Goal: Information Seeking & Learning: Check status

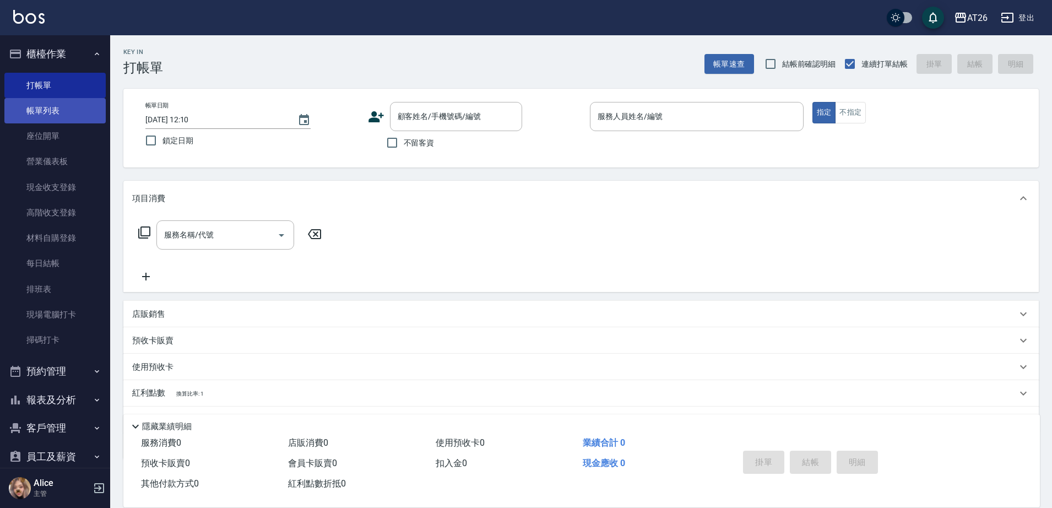
click at [80, 115] on link "帳單列表" at bounding box center [54, 110] width 101 height 25
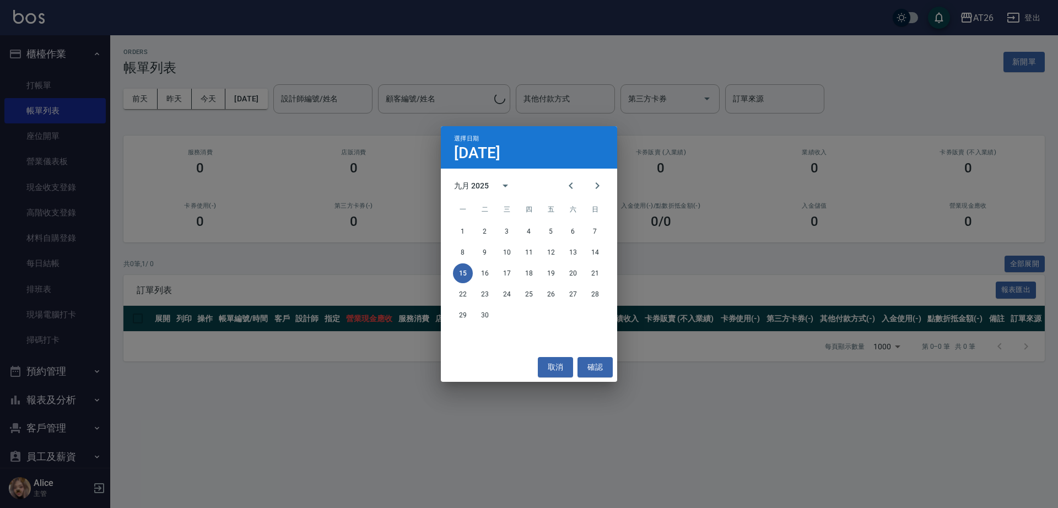
drag, startPoint x: 143, startPoint y: 91, endPoint x: 166, endPoint y: 91, distance: 23.1
click at [144, 91] on div "選擇日期 [DATE] 九月 2025 一 二 三 四 五 六 日 1 2 3 4 5 6 7 8 9 10 11 12 13 14 15 16 17 18 …" at bounding box center [529, 254] width 1058 height 508
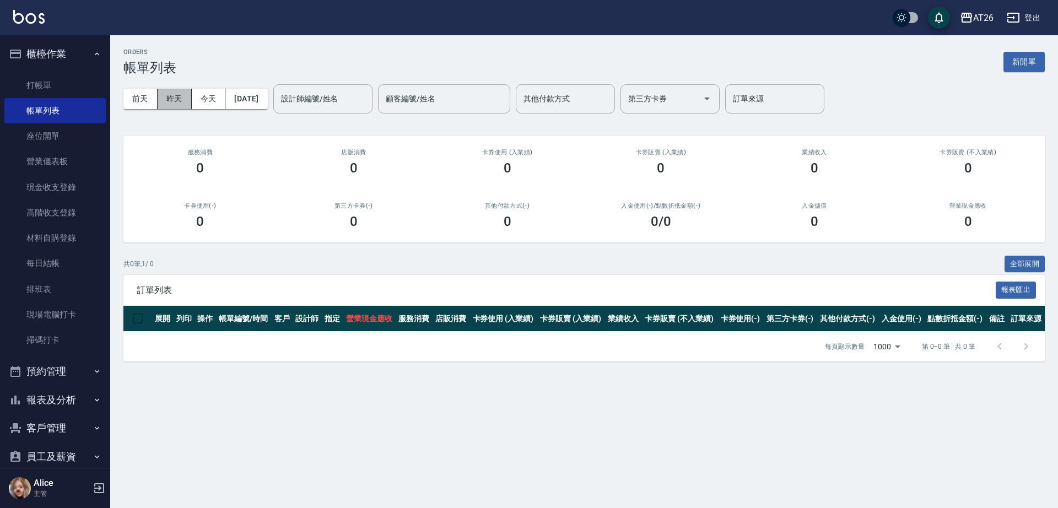
click at [179, 91] on button "昨天" at bounding box center [175, 99] width 34 height 20
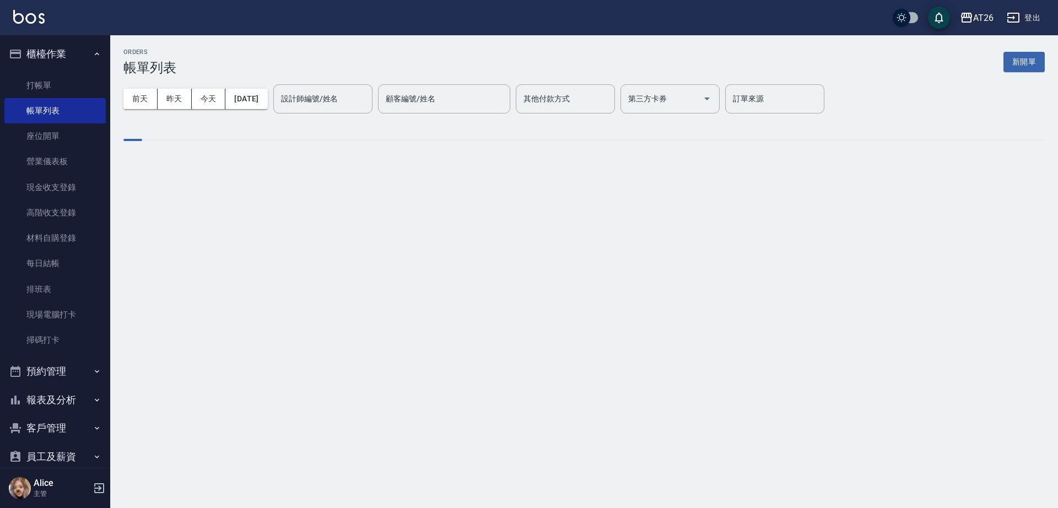
click at [355, 104] on input "設計師編號/姓名" at bounding box center [322, 98] width 89 height 19
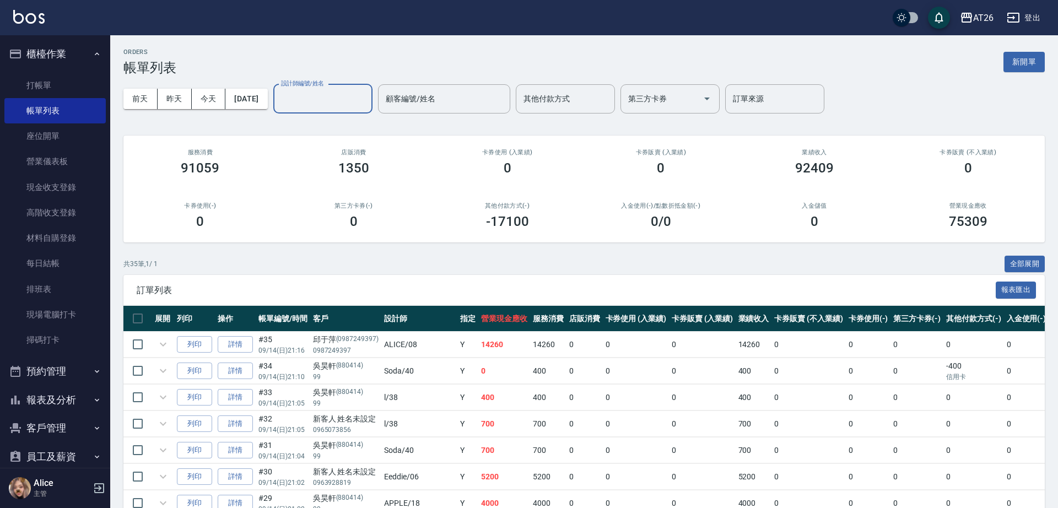
click at [353, 96] on input "設計師編號/姓名" at bounding box center [322, 98] width 89 height 19
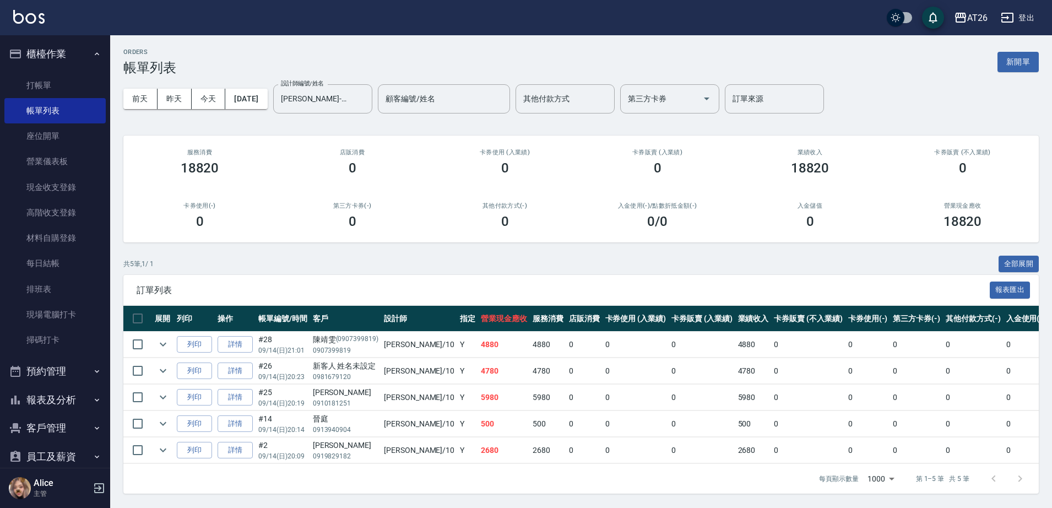
click at [603, 446] on td "0" at bounding box center [636, 450] width 67 height 26
click at [603, 395] on td "0" at bounding box center [636, 397] width 67 height 26
drag, startPoint x: 583, startPoint y: 374, endPoint x: 551, endPoint y: 381, distance: 32.2
click at [566, 381] on td "0" at bounding box center [584, 371] width 36 height 26
click at [171, 369] on td at bounding box center [163, 371] width 22 height 26
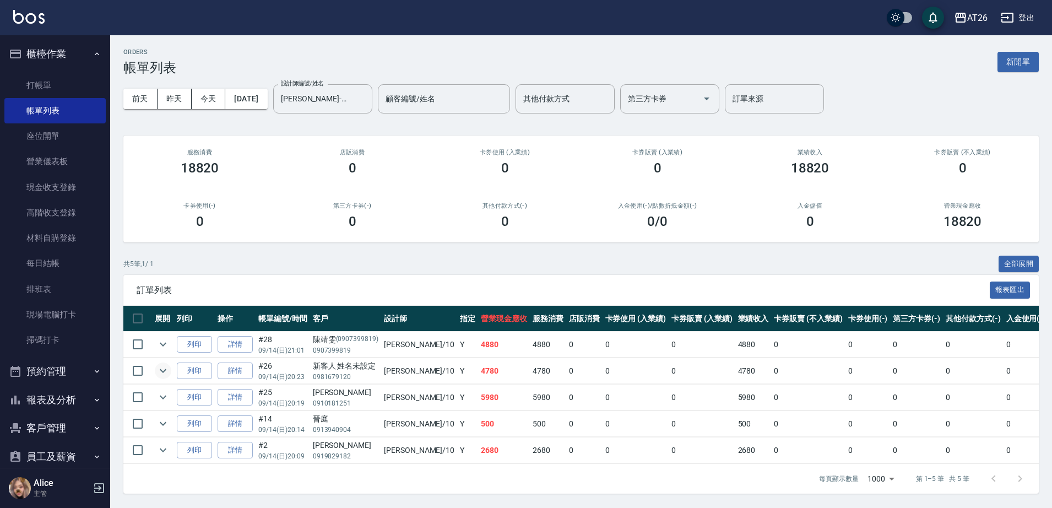
click at [165, 369] on icon "expand row" at bounding box center [162, 370] width 13 height 13
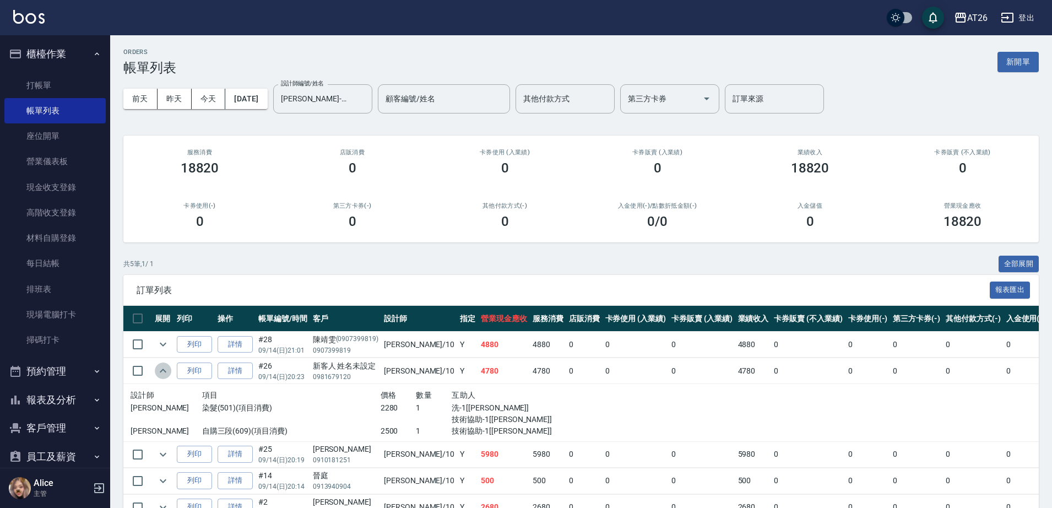
click at [165, 369] on icon "expand row" at bounding box center [162, 370] width 13 height 13
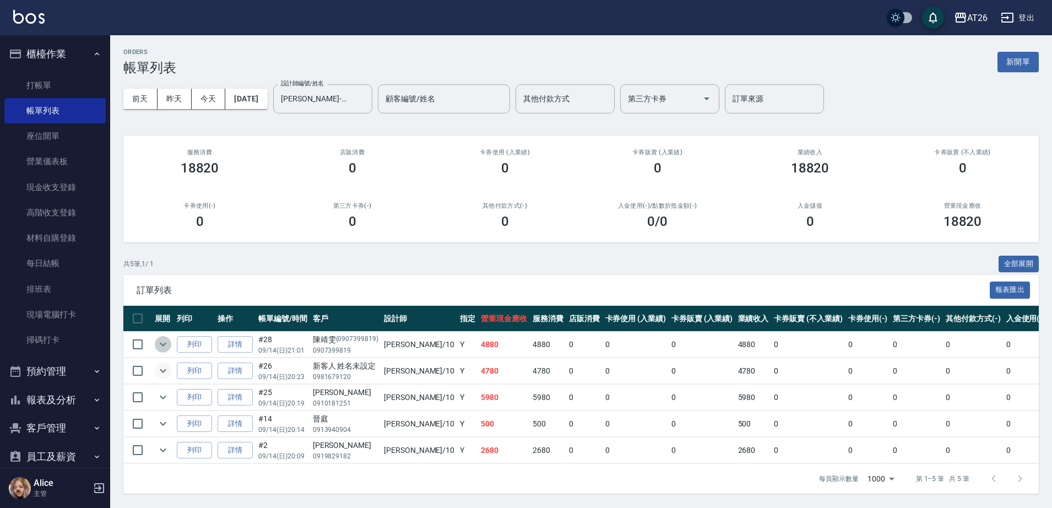
click at [165, 338] on icon "expand row" at bounding box center [162, 344] width 13 height 13
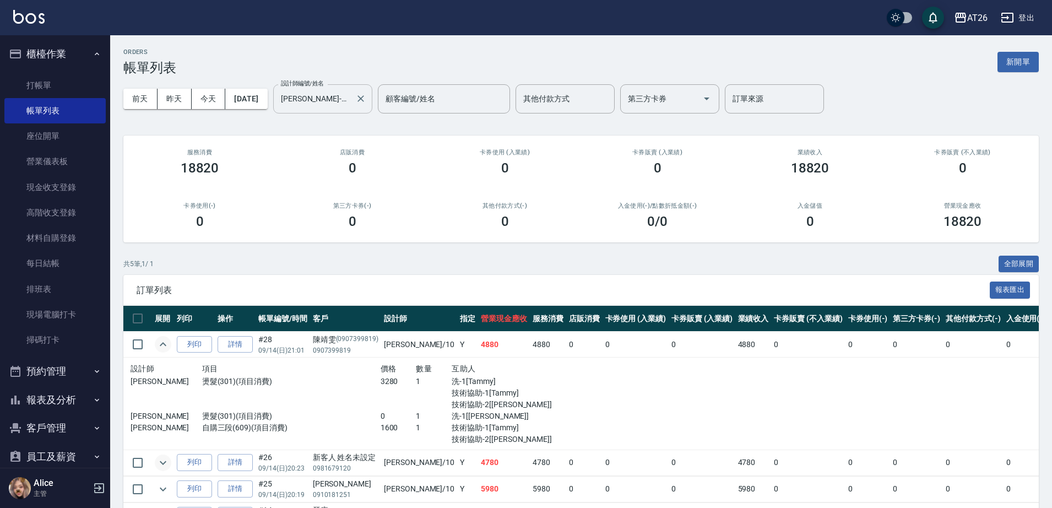
click at [348, 109] on div "[PERSON_NAME]-10 設計師編號/姓名" at bounding box center [322, 98] width 99 height 29
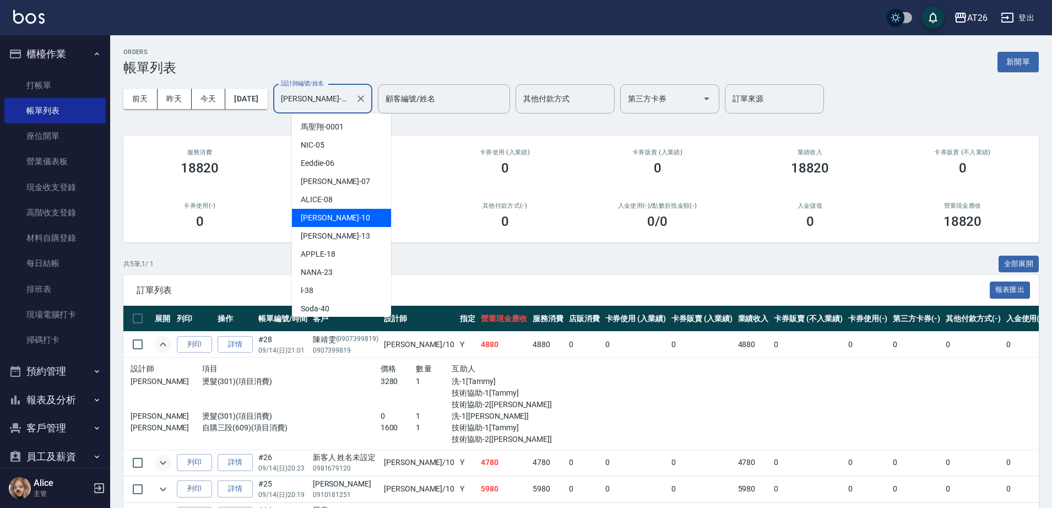
click at [345, 105] on input "[PERSON_NAME]-10" at bounding box center [314, 98] width 73 height 19
click at [339, 99] on input "[PERSON_NAME]-10" at bounding box center [314, 98] width 73 height 19
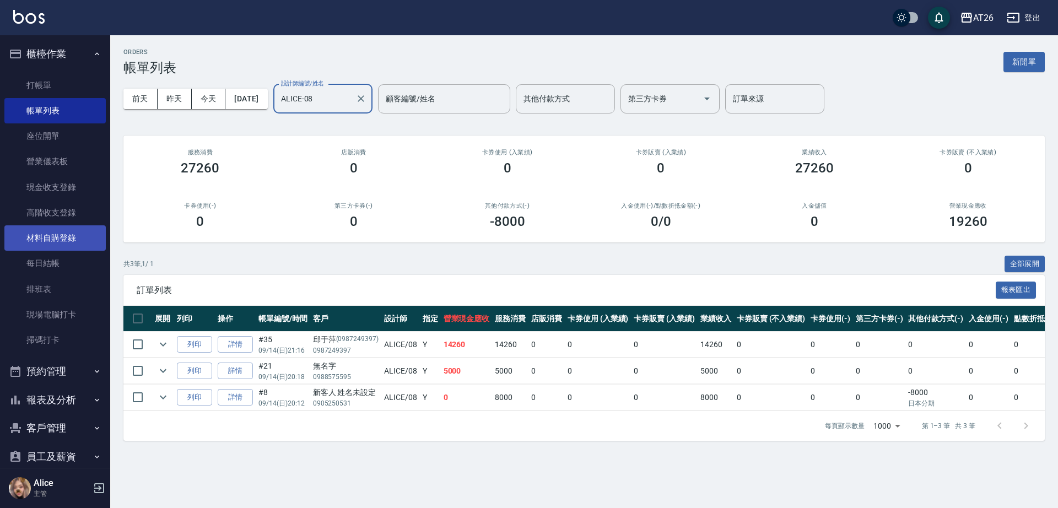
type input "ALICE-08"
click at [73, 237] on link "材料自購登錄" at bounding box center [54, 237] width 101 height 25
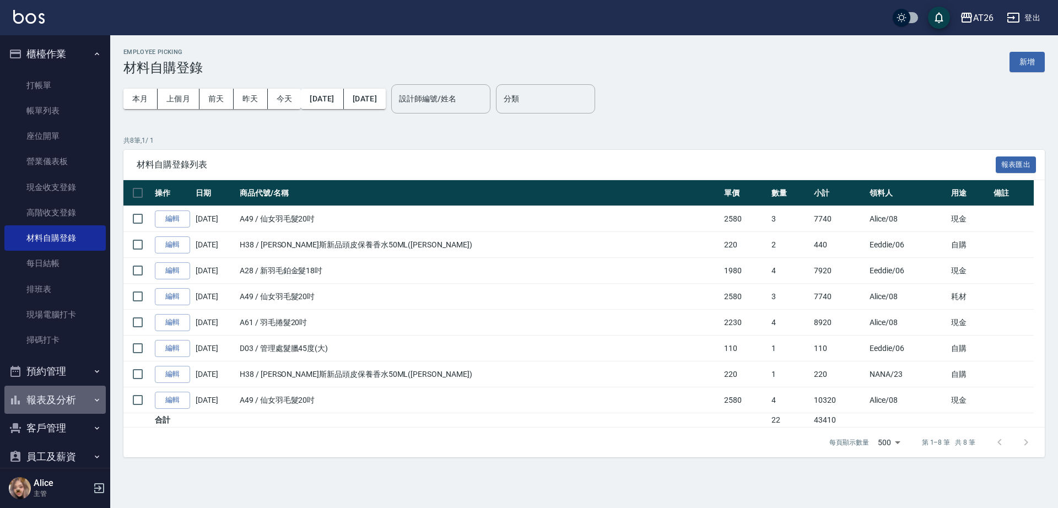
click at [74, 393] on button "報表及分析" at bounding box center [54, 400] width 101 height 29
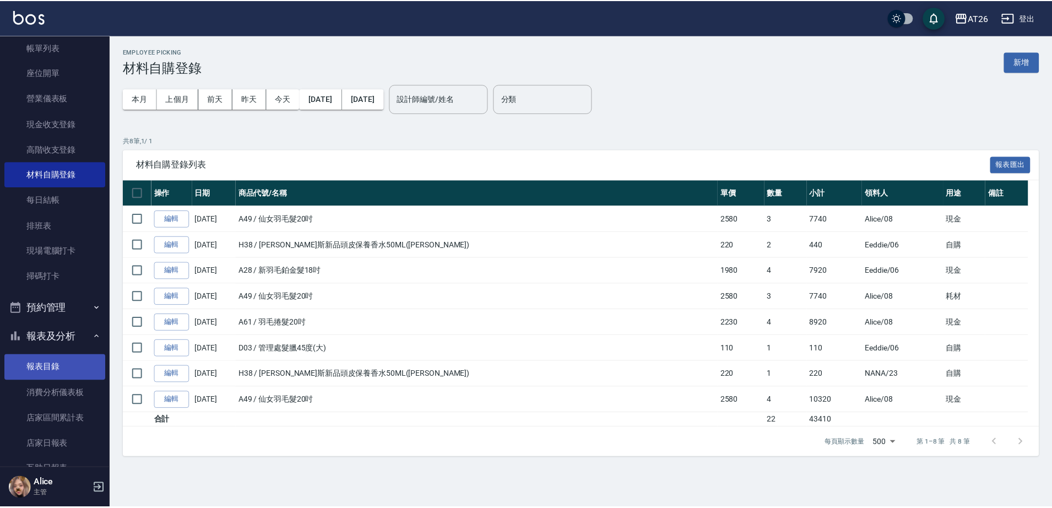
scroll to position [138, 0]
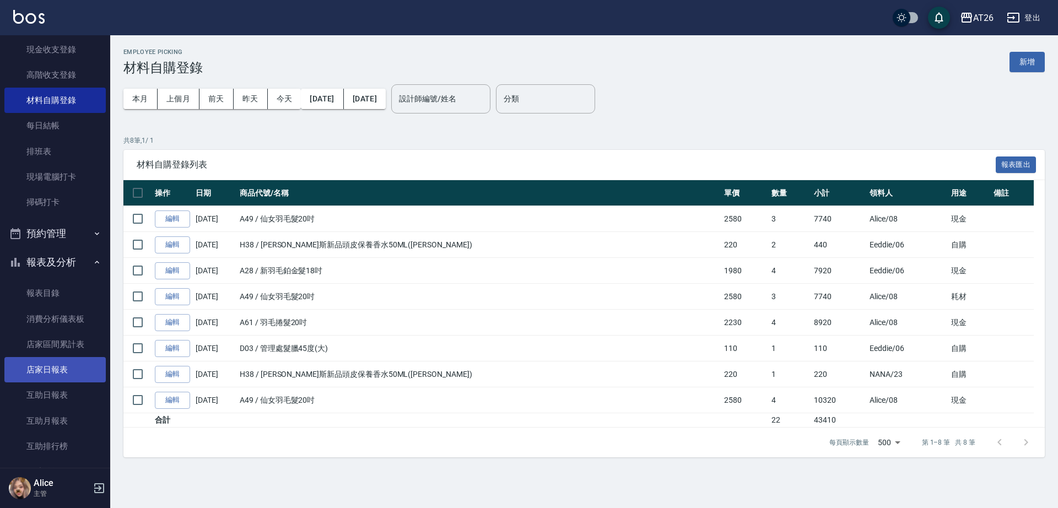
click at [72, 363] on link "店家日報表" at bounding box center [54, 369] width 101 height 25
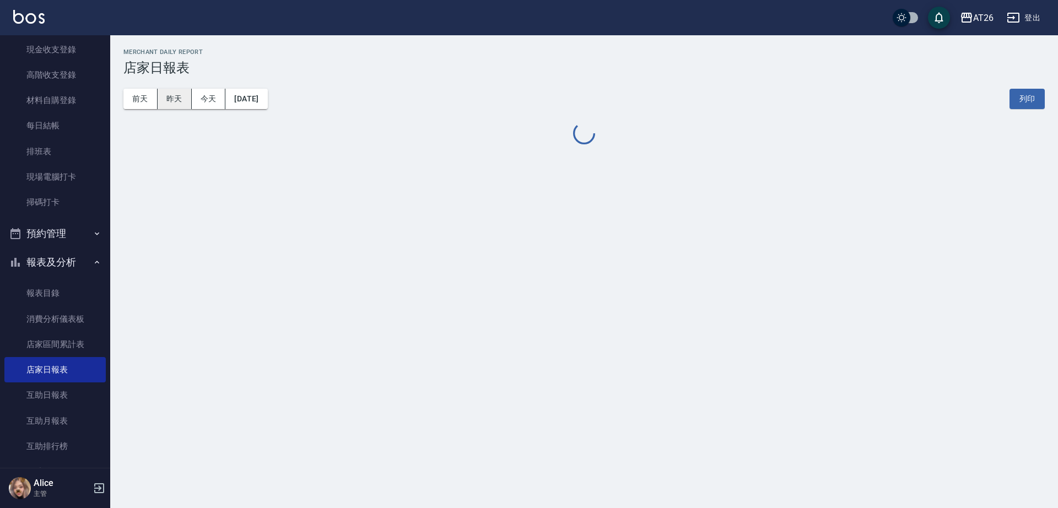
click at [173, 89] on button "昨天" at bounding box center [175, 99] width 34 height 20
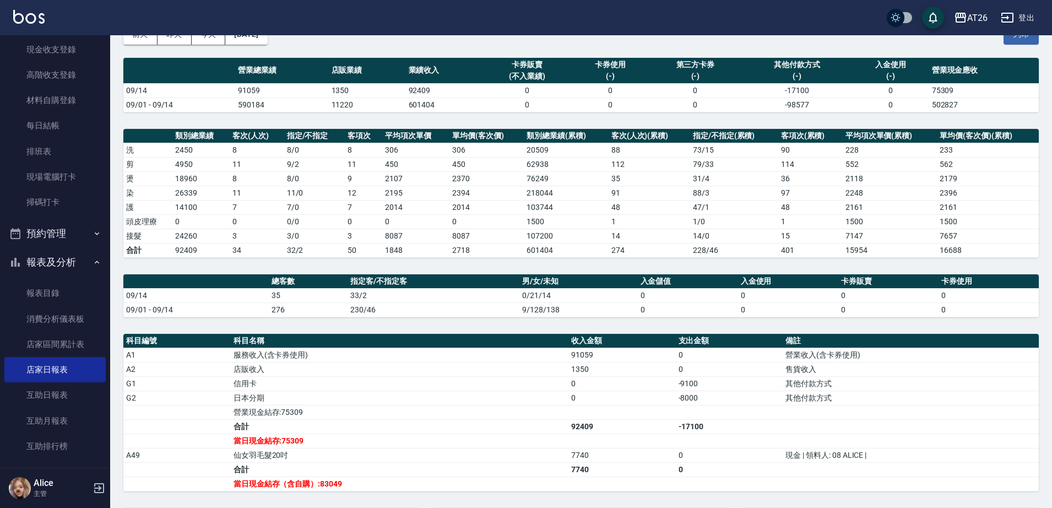
scroll to position [138, 0]
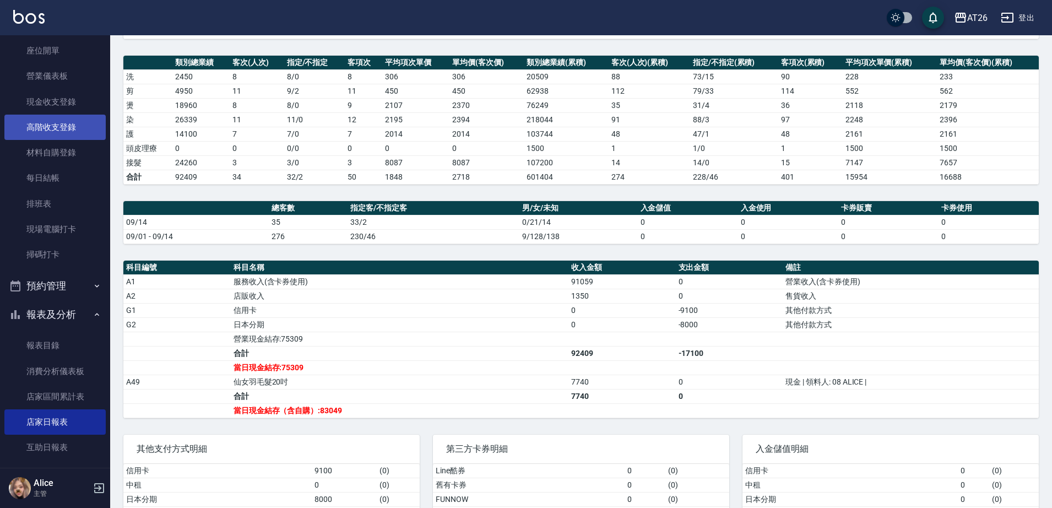
scroll to position [0, 0]
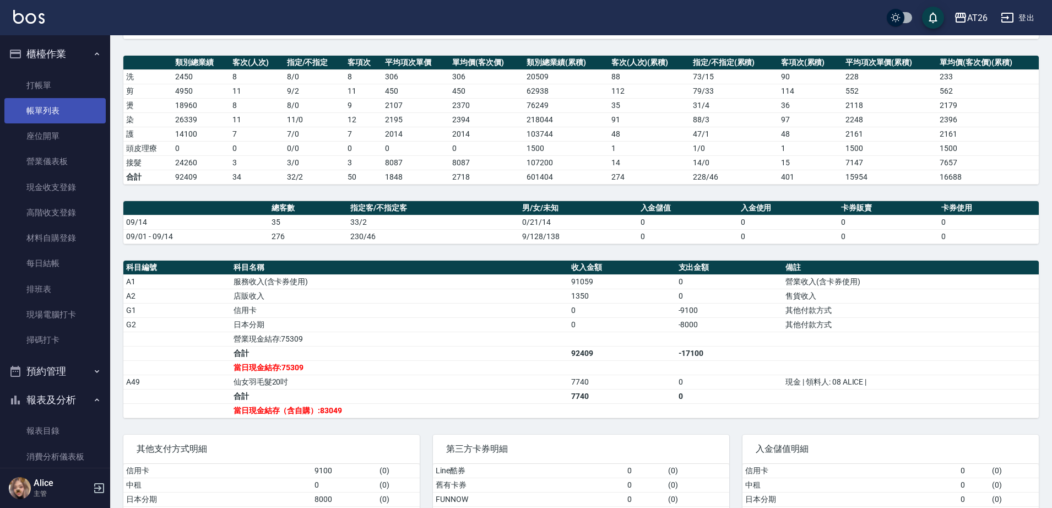
click at [35, 123] on link "座位開單" at bounding box center [54, 135] width 101 height 25
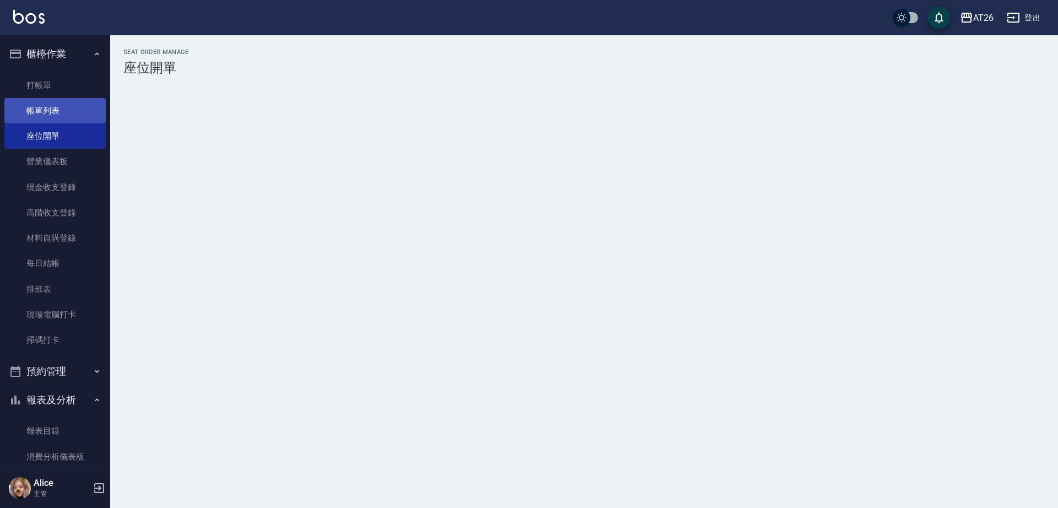
click at [52, 110] on link "帳單列表" at bounding box center [54, 110] width 101 height 25
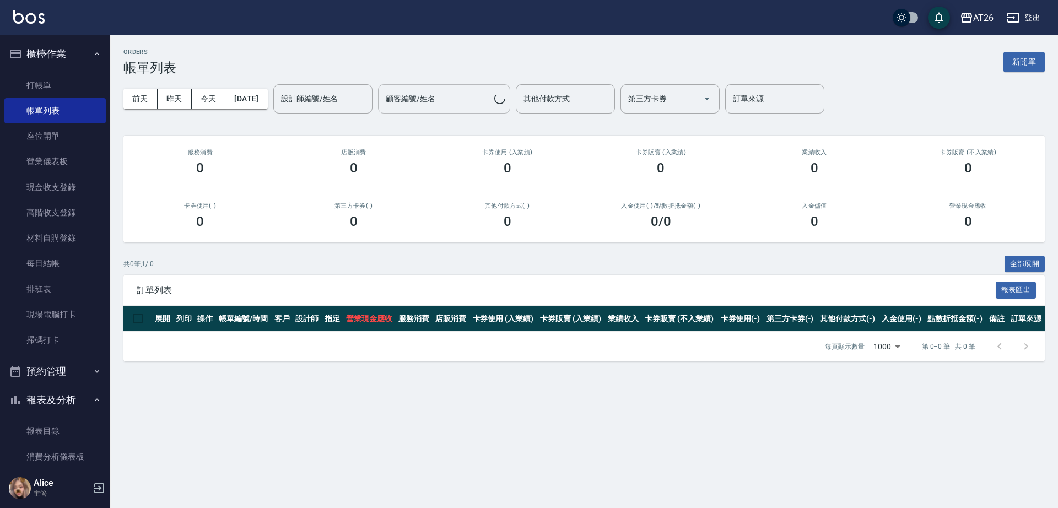
click at [245, 86] on div "[DATE] [DATE] [DATE] [DATE] 設計師編號/姓名 設計師編號/姓名 顧客編號/姓名 顧客編號/姓名 其他付款方式 其他付款方式 第三方…" at bounding box center [583, 98] width 921 height 47
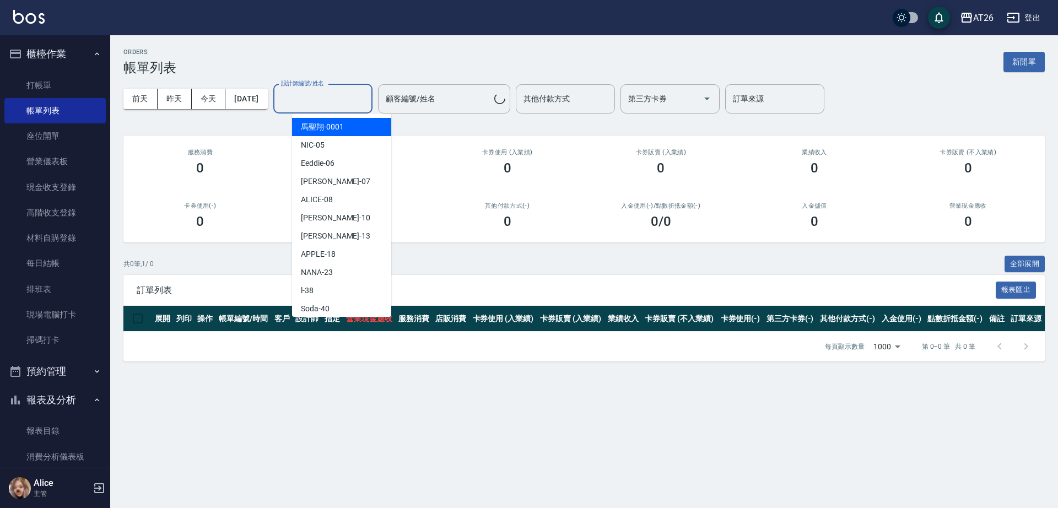
click at [346, 101] on input "設計師編號/姓名" at bounding box center [322, 98] width 89 height 19
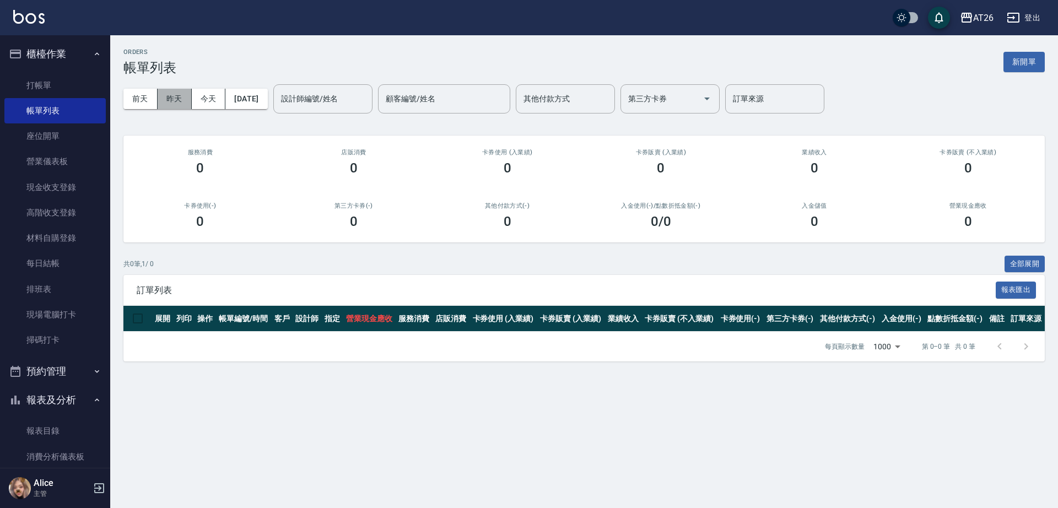
click at [187, 96] on button "昨天" at bounding box center [175, 99] width 34 height 20
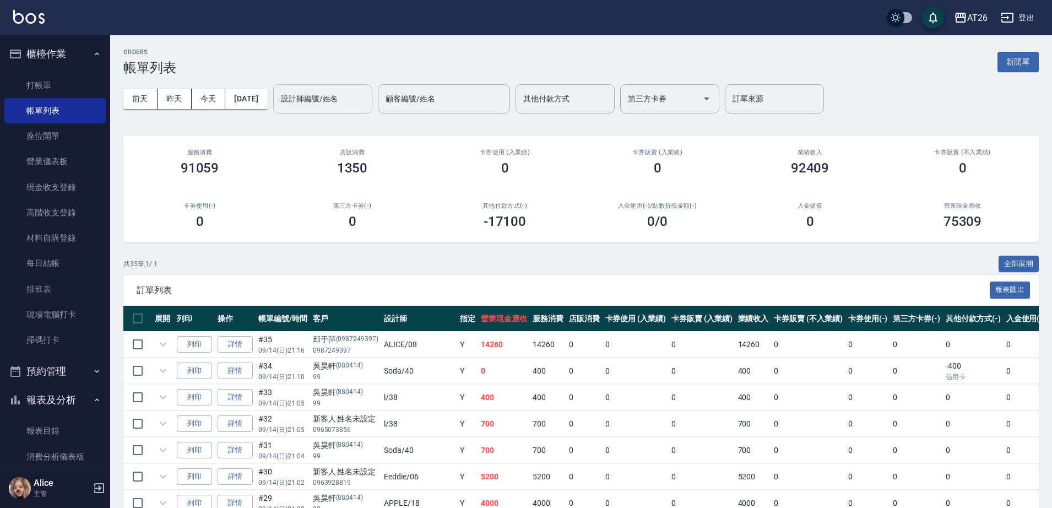
click at [340, 99] on div "設計師編號/姓名 設計師編號/姓名" at bounding box center [322, 98] width 99 height 29
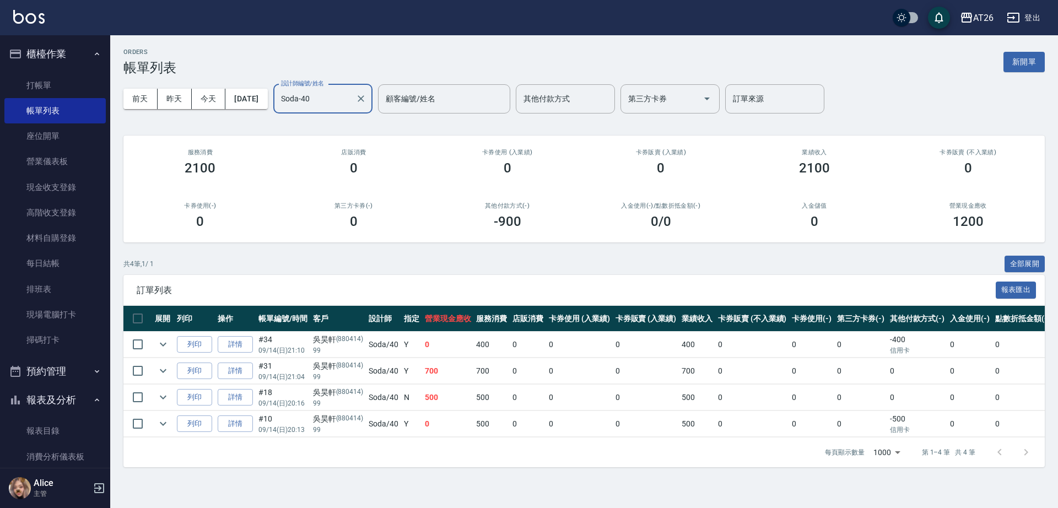
click at [338, 99] on input "Soda-40" at bounding box center [314, 98] width 73 height 19
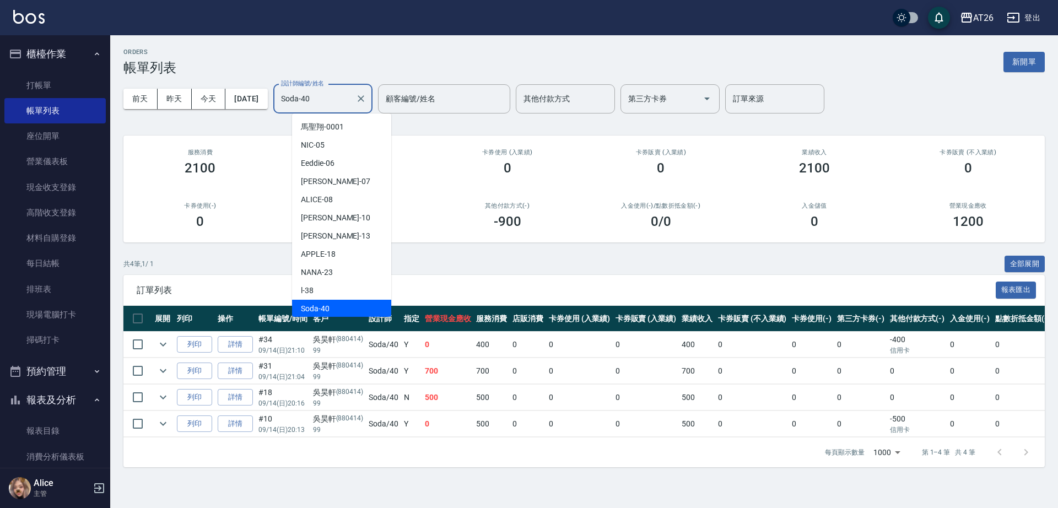
click at [338, 99] on input "Soda-40" at bounding box center [314, 98] width 73 height 19
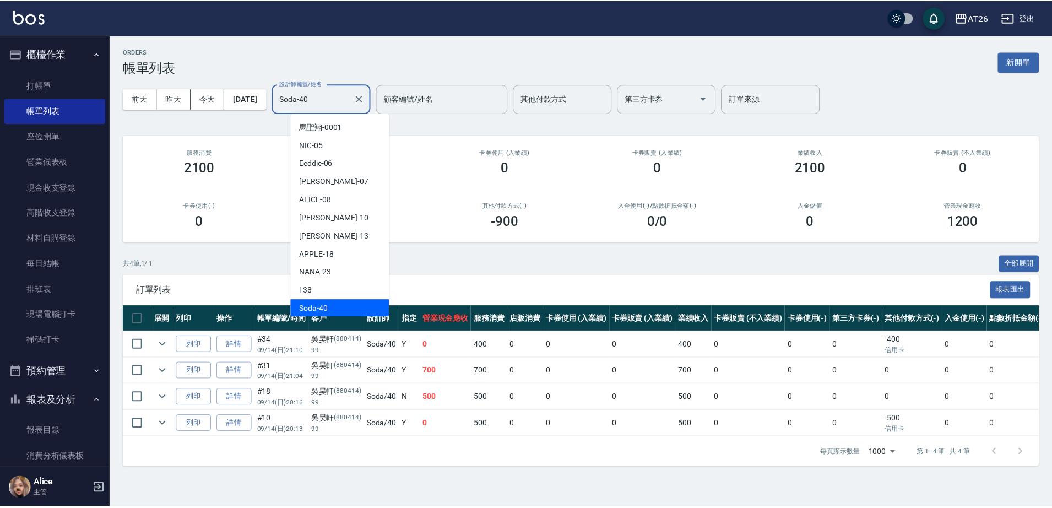
scroll to position [1, 0]
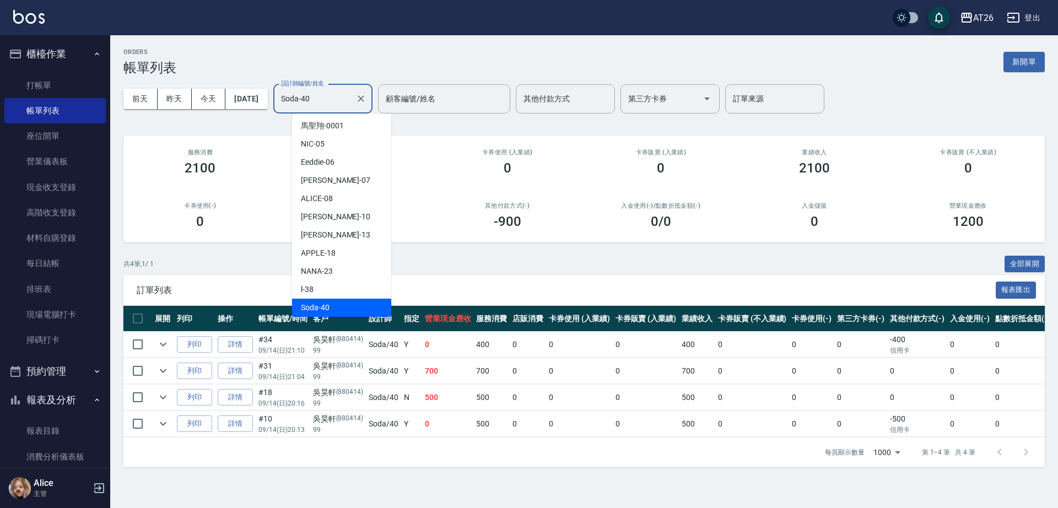
click at [338, 99] on input "Soda-40" at bounding box center [314, 98] width 73 height 19
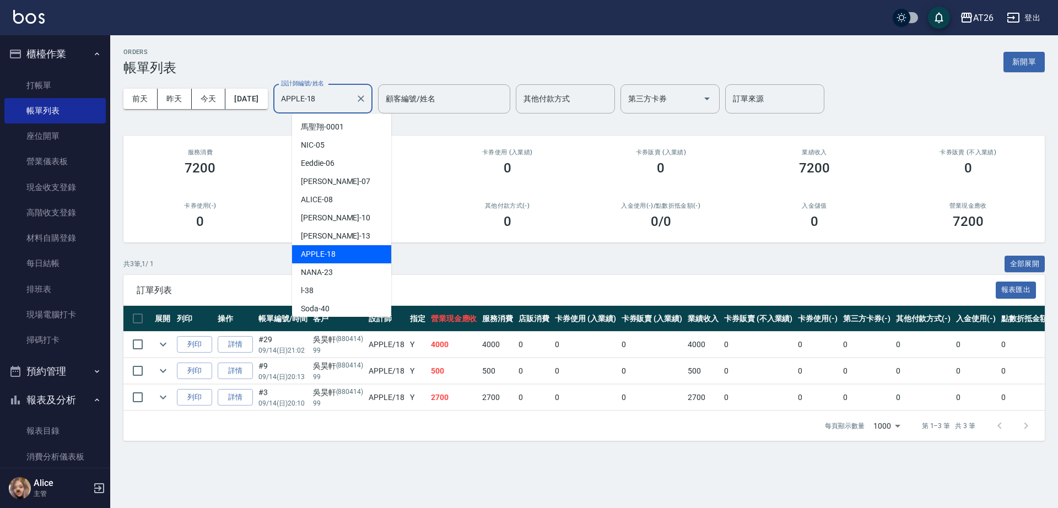
click at [329, 97] on input "APPLE-18" at bounding box center [314, 98] width 73 height 19
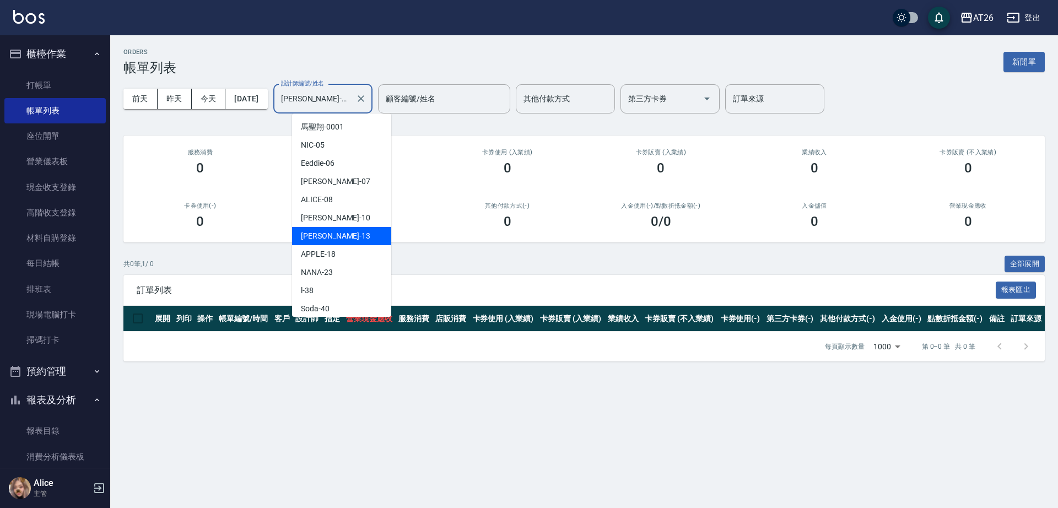
click at [337, 106] on input "[PERSON_NAME]-13" at bounding box center [314, 98] width 73 height 19
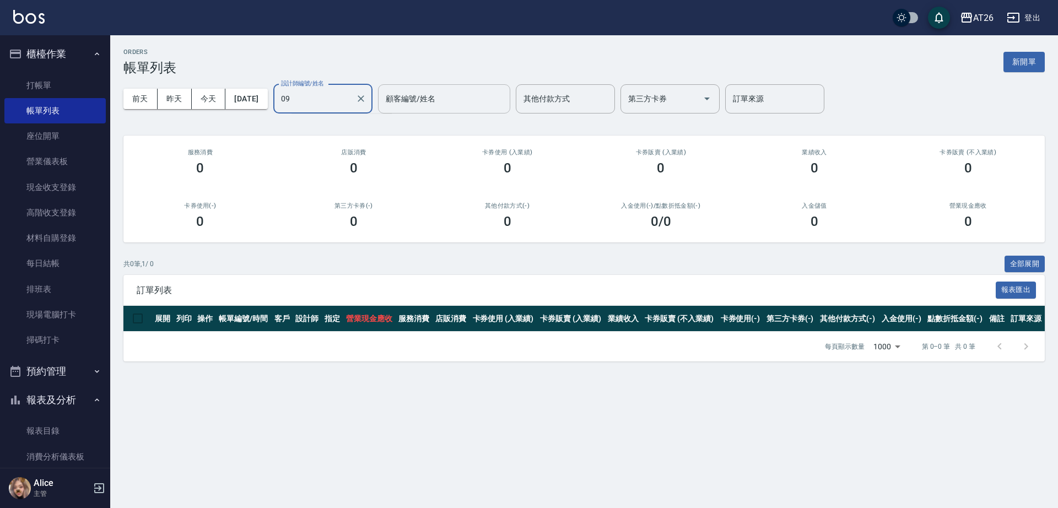
type input "0"
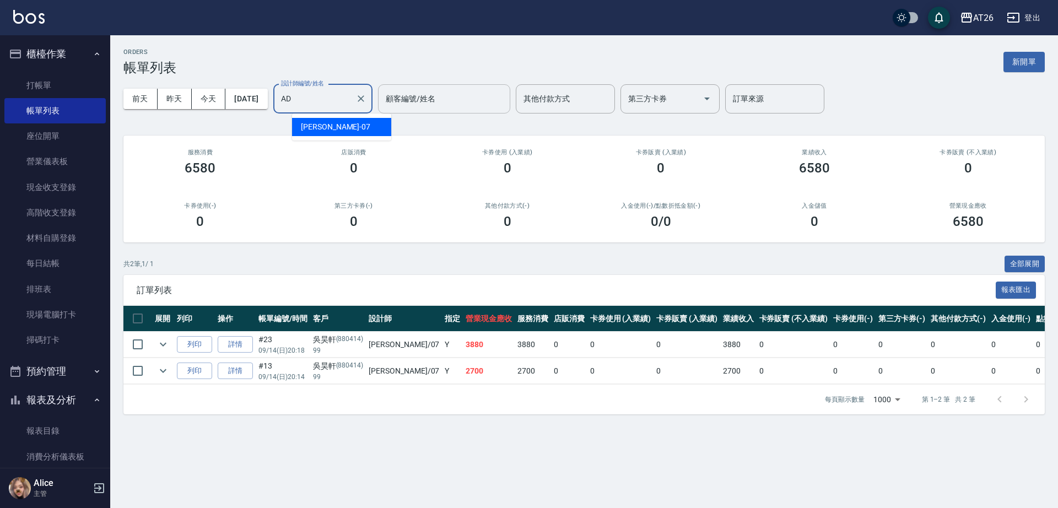
type input "A"
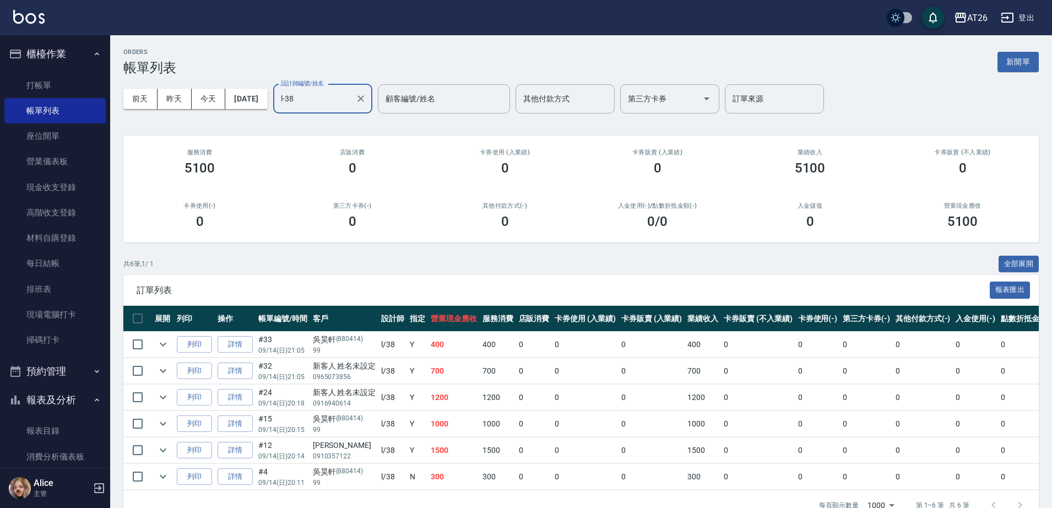
click at [351, 99] on input "l-38" at bounding box center [314, 98] width 73 height 19
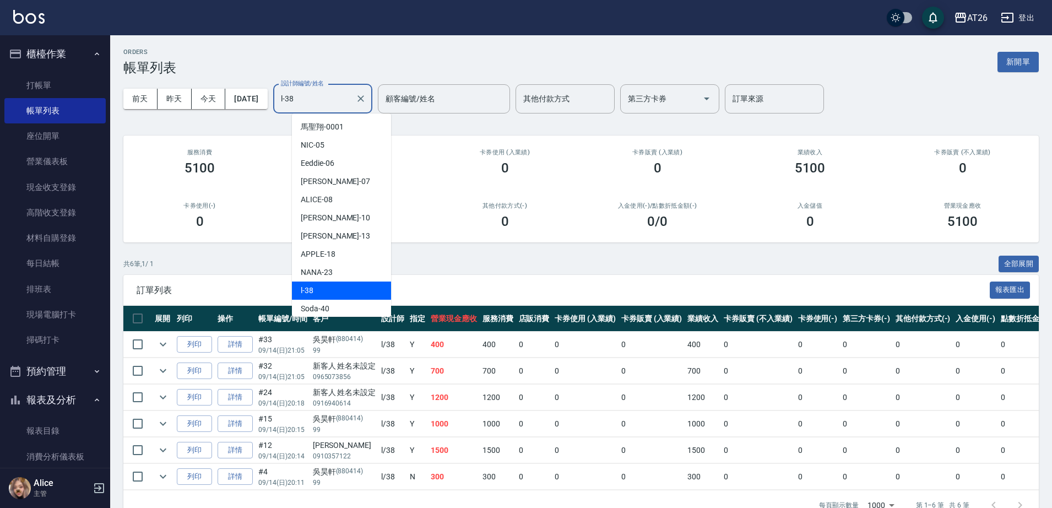
click at [351, 99] on input "l-38" at bounding box center [314, 98] width 73 height 19
type input "l-38"
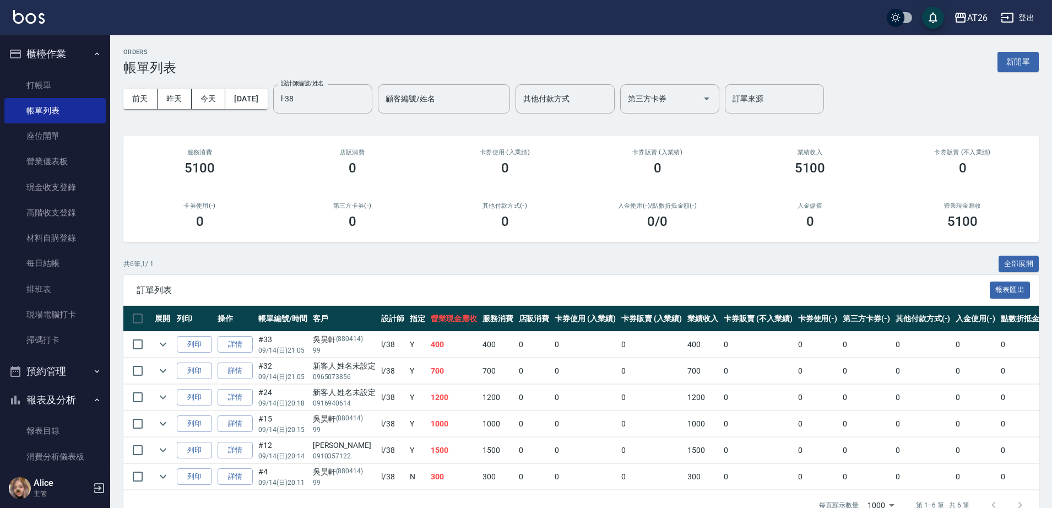
click at [243, 285] on span "訂單列表" at bounding box center [563, 290] width 853 height 11
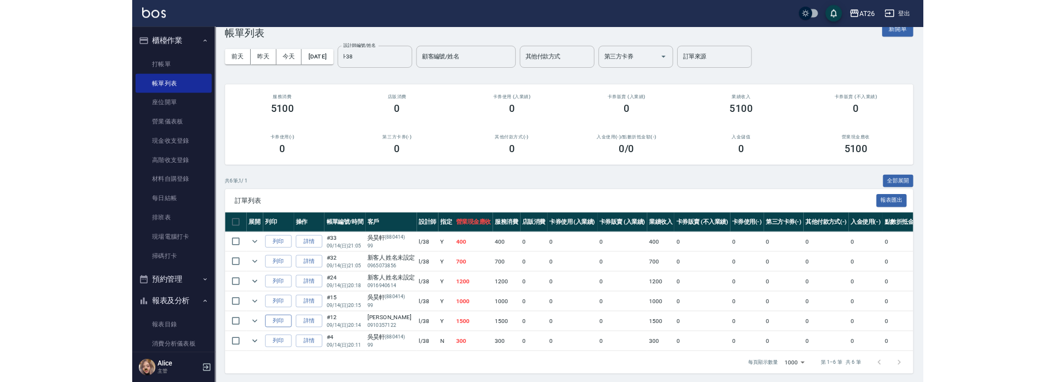
scroll to position [36, 0]
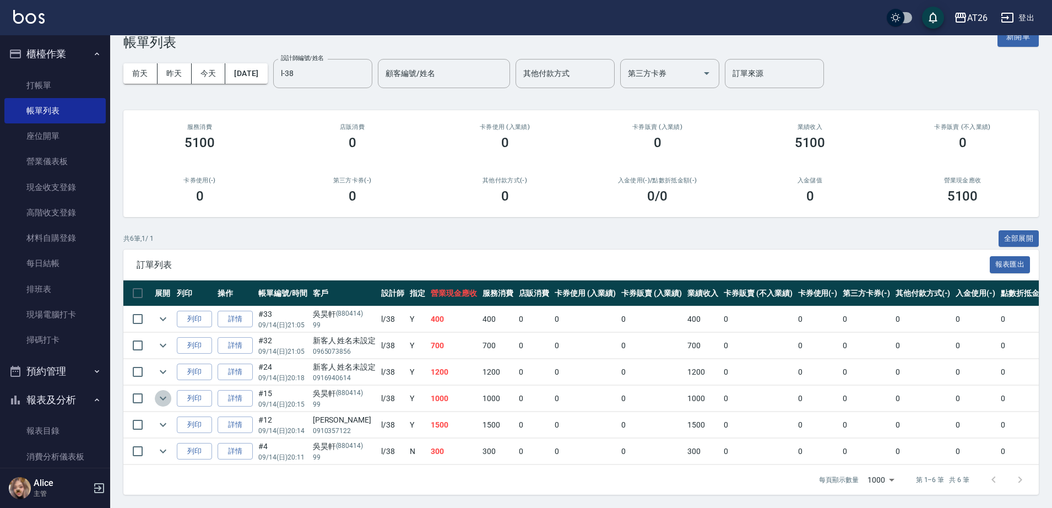
click at [161, 392] on icon "expand row" at bounding box center [162, 398] width 13 height 13
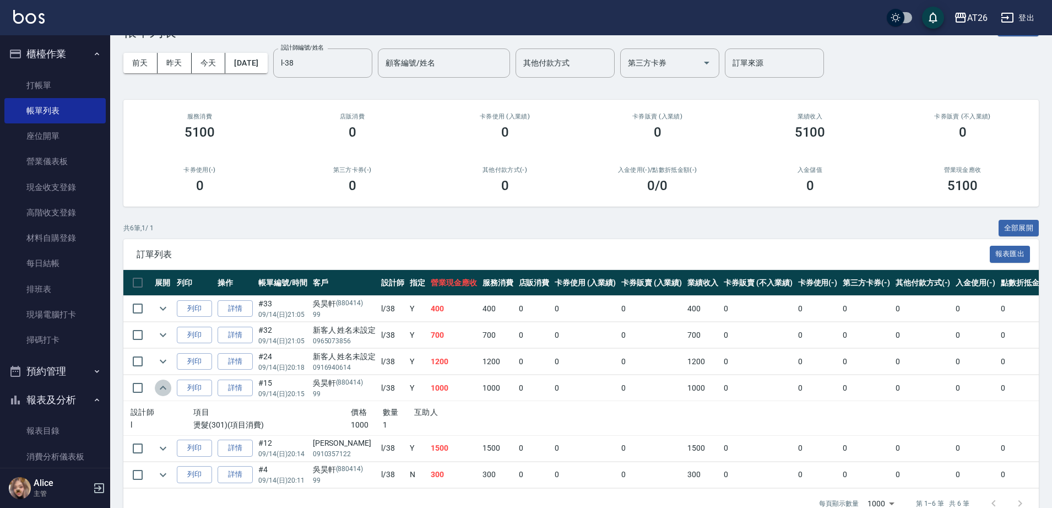
click at [161, 384] on icon "expand row" at bounding box center [162, 387] width 13 height 13
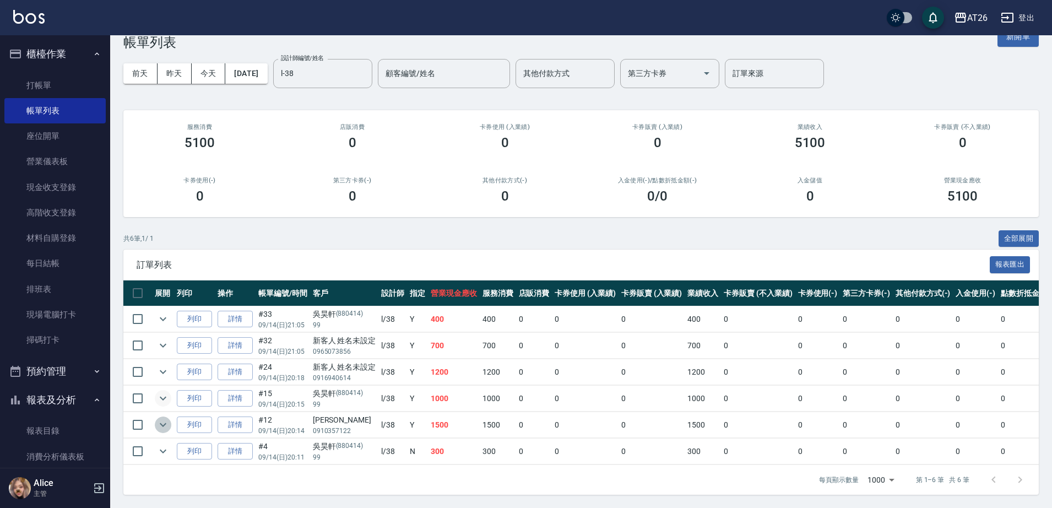
click at [164, 418] on icon "expand row" at bounding box center [162, 424] width 13 height 13
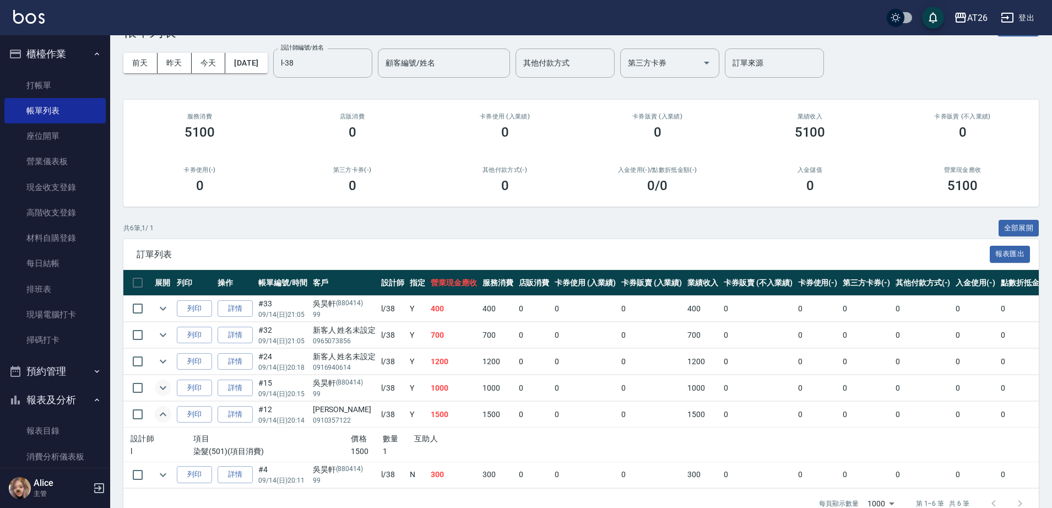
click at [164, 417] on icon "expand row" at bounding box center [162, 414] width 13 height 13
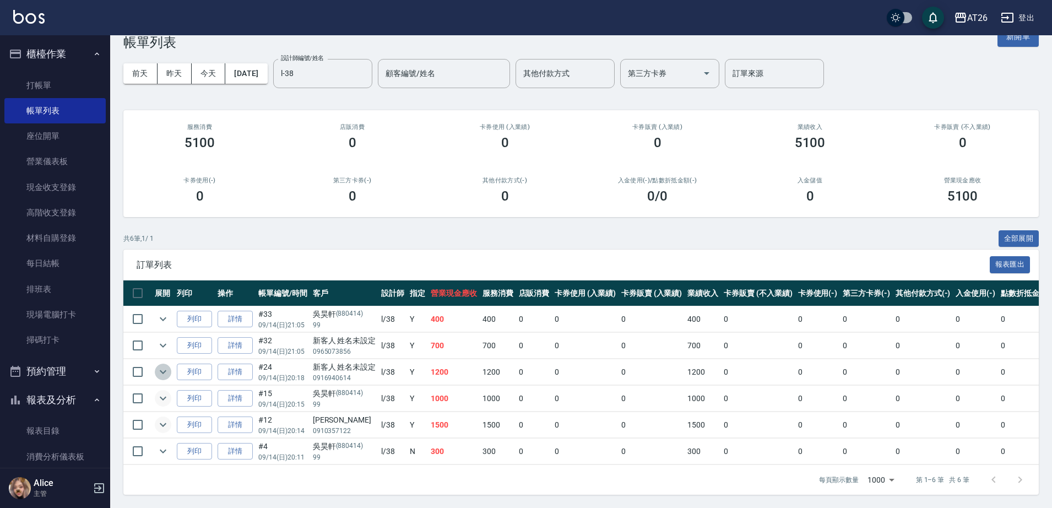
click at [159, 366] on icon "expand row" at bounding box center [162, 371] width 13 height 13
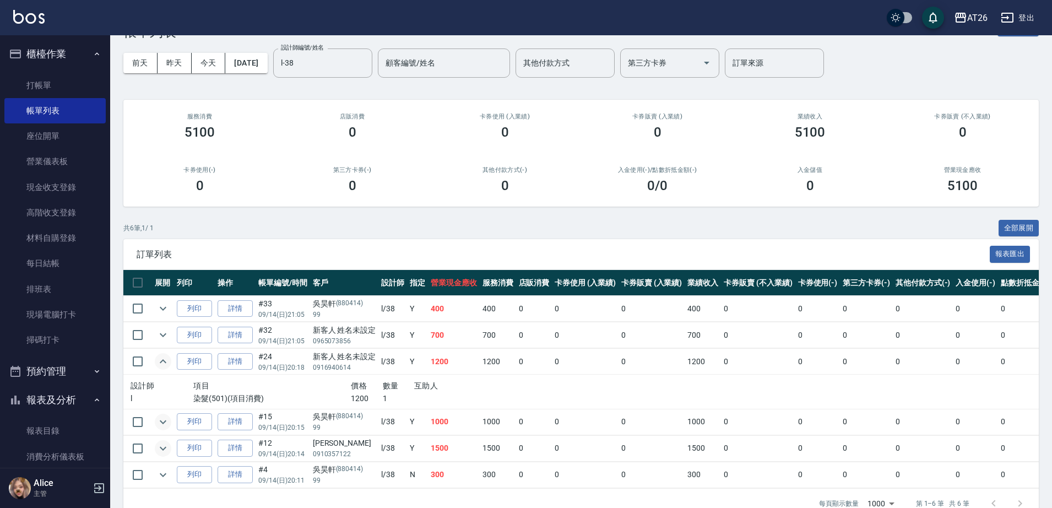
click at [159, 366] on icon "expand row" at bounding box center [162, 361] width 13 height 13
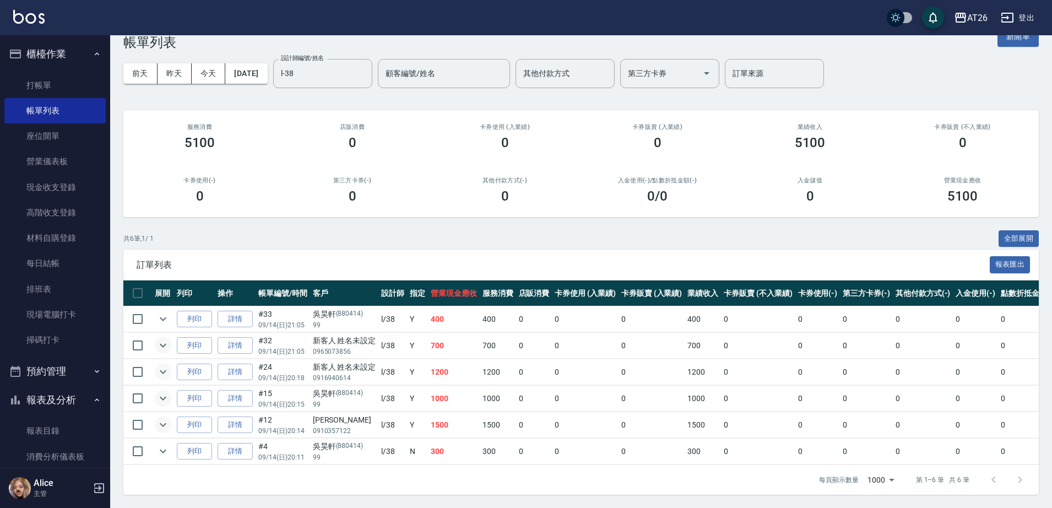
click at [162, 344] on icon "expand row" at bounding box center [163, 346] width 7 height 4
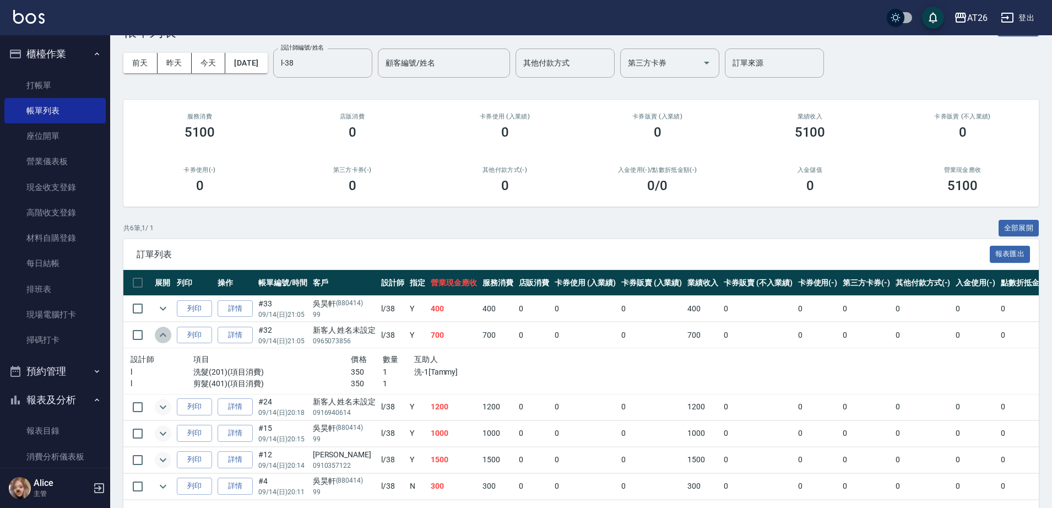
click at [162, 335] on icon "expand row" at bounding box center [163, 335] width 7 height 4
